Goal: Task Accomplishment & Management: Manage account settings

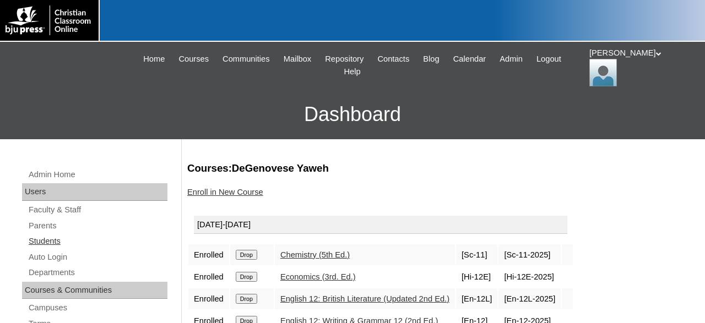
click at [52, 237] on link "Students" at bounding box center [98, 242] width 140 height 14
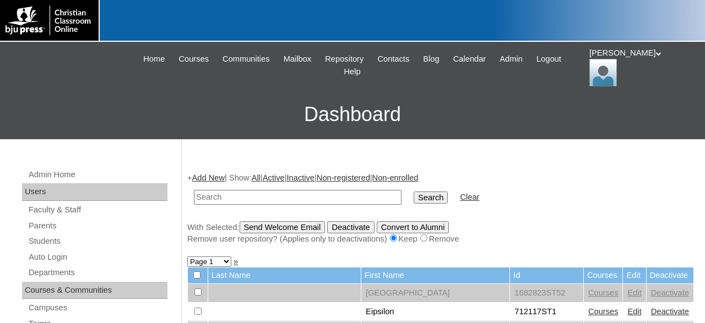
click at [245, 197] on input "text" at bounding box center [298, 197] width 208 height 15
type input "500043860"
click at [413, 192] on input "Search" at bounding box center [430, 198] width 34 height 12
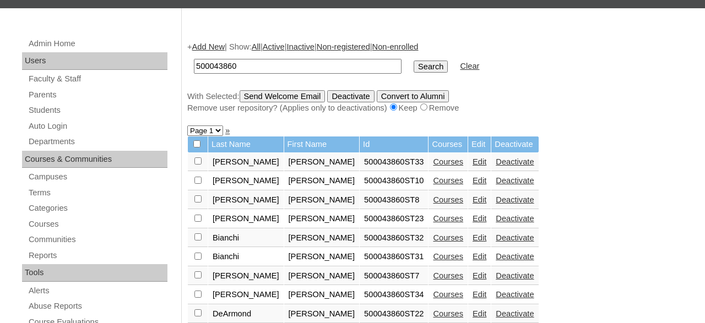
scroll to position [286, 0]
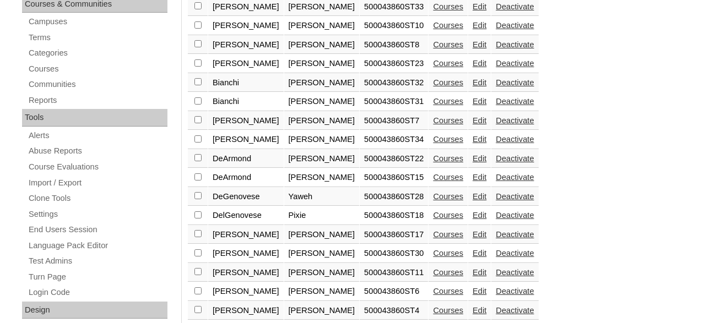
click at [433, 104] on link "Courses" at bounding box center [448, 101] width 30 height 9
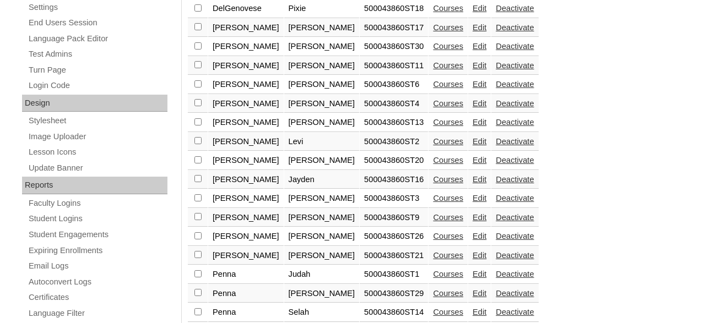
scroll to position [608, 0]
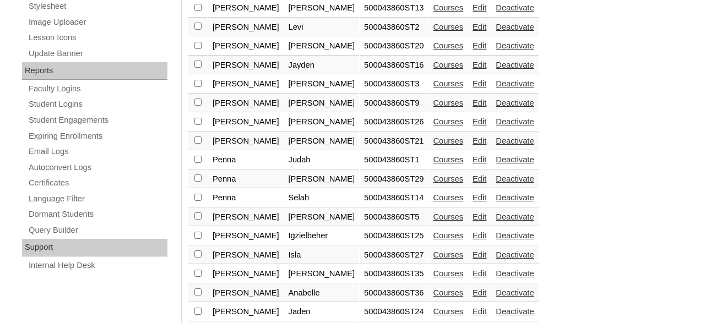
click at [472, 240] on link "Edit" at bounding box center [479, 235] width 14 height 9
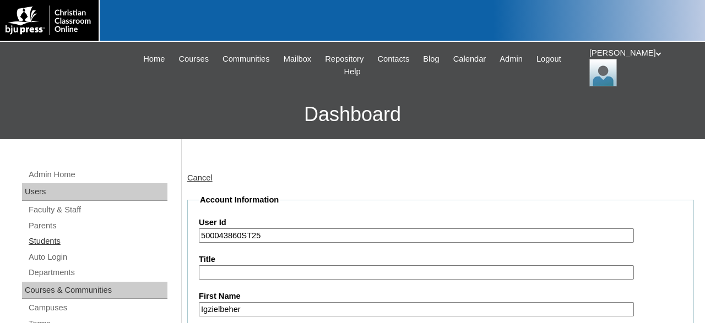
click at [48, 241] on link "Students" at bounding box center [98, 242] width 140 height 14
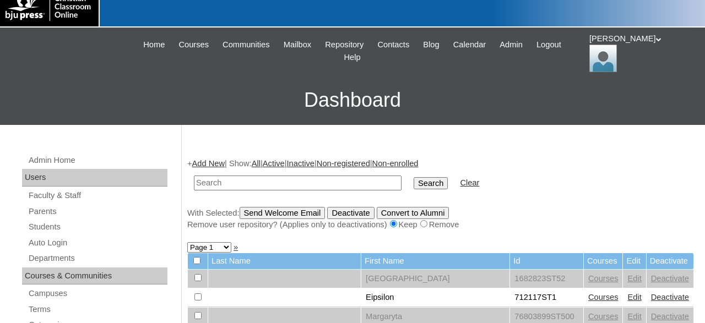
scroll to position [172, 0]
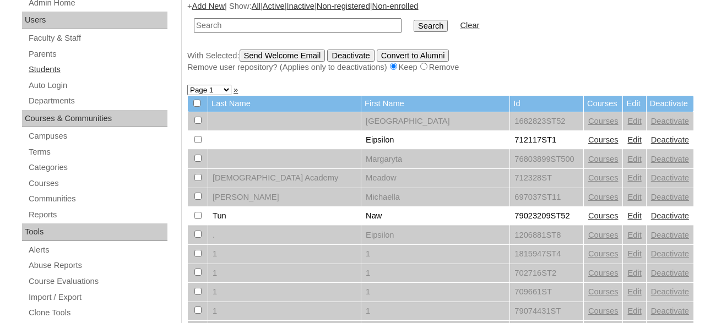
click at [62, 69] on link "Students" at bounding box center [98, 70] width 140 height 14
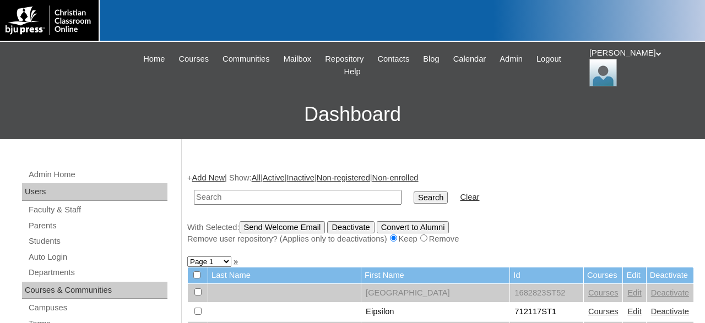
drag, startPoint x: 301, startPoint y: 197, endPoint x: 301, endPoint y: 188, distance: 8.8
click at [301, 195] on input "text" at bounding box center [298, 197] width 208 height 15
type input "500043860"
click at [413, 192] on input "Search" at bounding box center [430, 198] width 34 height 12
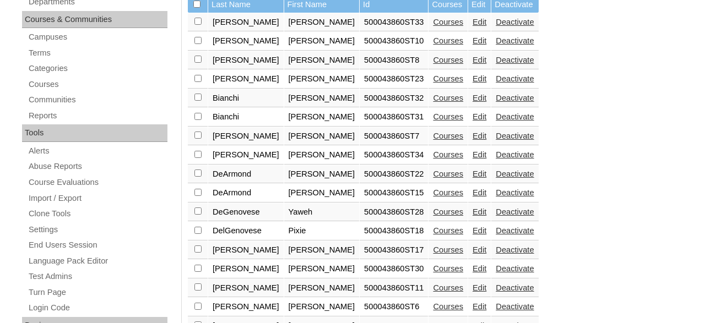
scroll to position [229, 0]
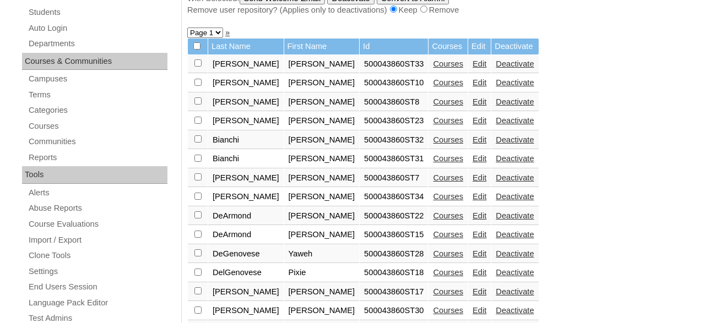
click at [433, 162] on link "Courses" at bounding box center [448, 158] width 30 height 9
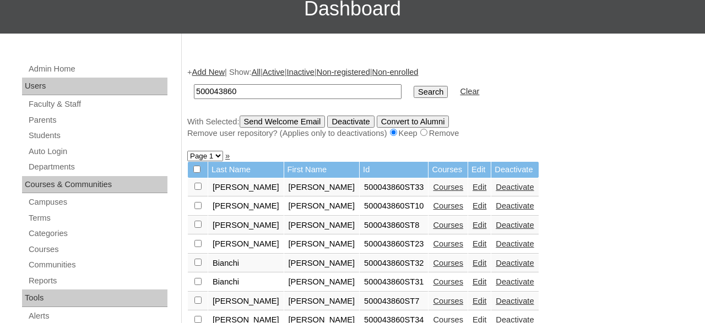
scroll to position [264, 0]
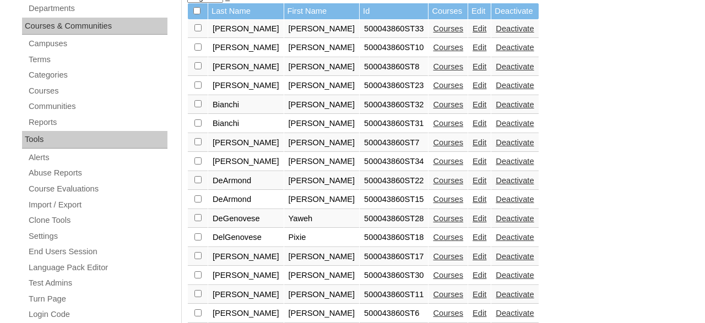
click at [472, 126] on link "Edit" at bounding box center [479, 123] width 14 height 9
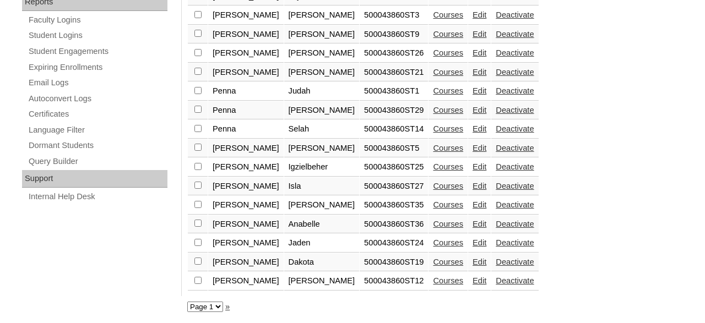
scroll to position [684, 0]
click at [472, 202] on link "Edit" at bounding box center [479, 204] width 14 height 9
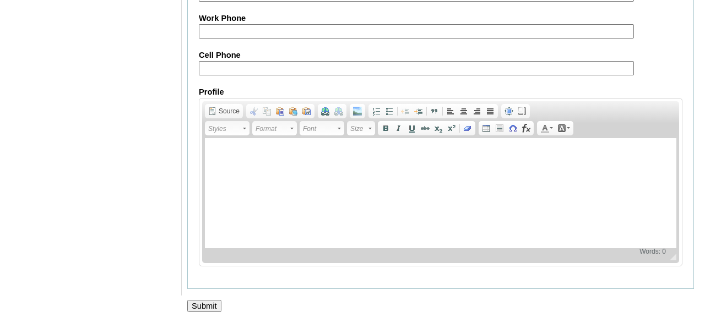
scroll to position [1383, 0]
click at [207, 302] on input "Submit" at bounding box center [204, 306] width 34 height 12
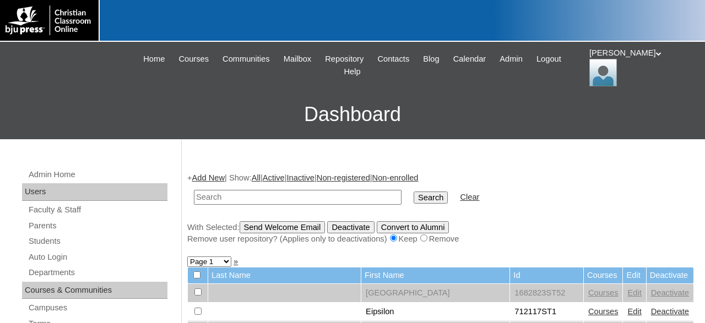
click at [346, 194] on input "text" at bounding box center [298, 197] width 208 height 15
type input "500043860"
click at [413, 192] on input "Search" at bounding box center [430, 198] width 34 height 12
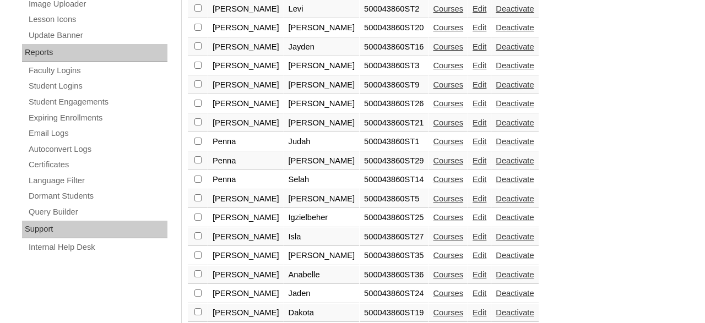
scroll to position [684, 0]
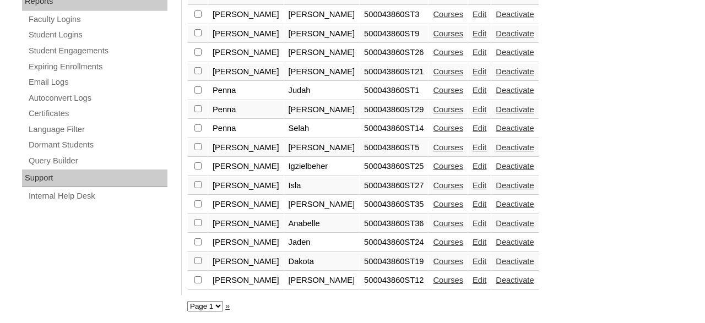
click at [472, 204] on link "Edit" at bounding box center [479, 204] width 14 height 9
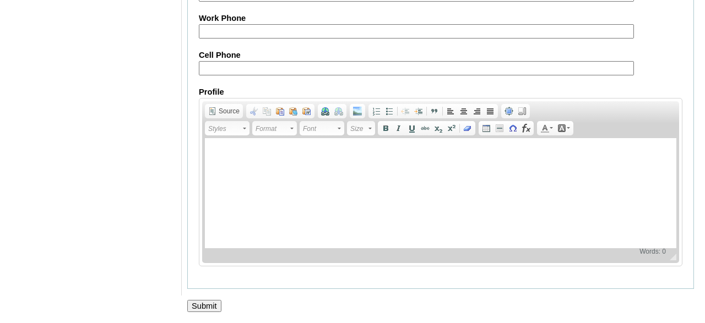
scroll to position [1383, 0]
click at [206, 303] on input "Submit" at bounding box center [204, 306] width 34 height 12
